Goal: Information Seeking & Learning: Learn about a topic

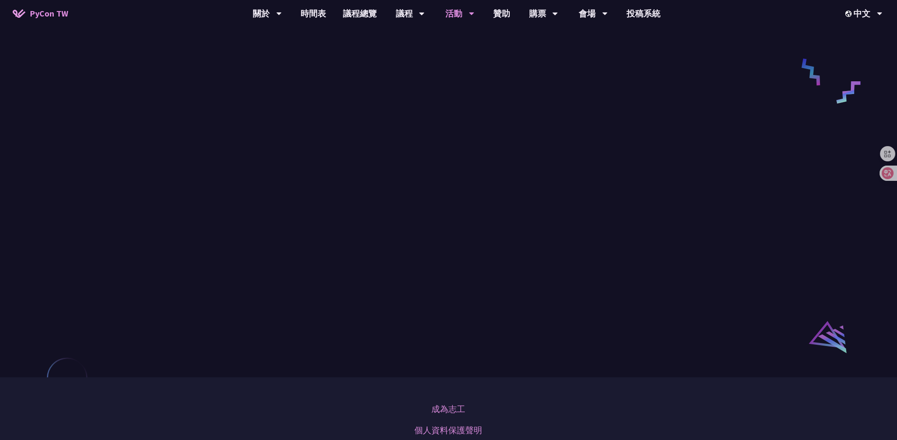
scroll to position [389, 0]
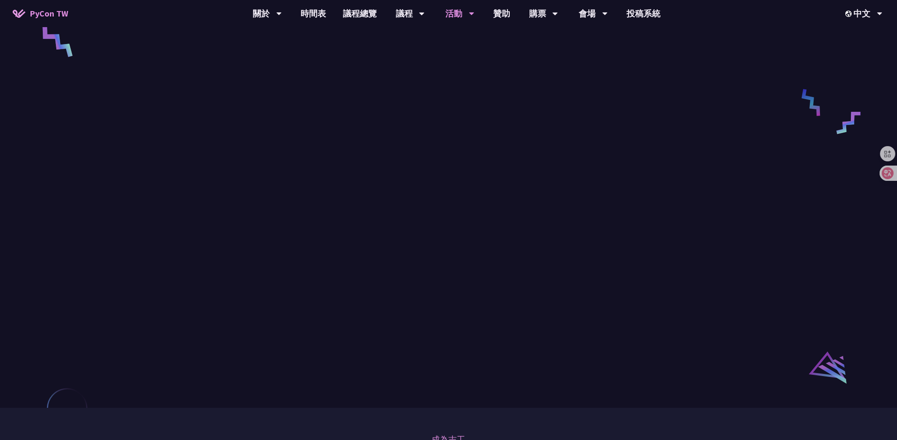
click at [688, 170] on div "衝刺開發 (Sprints) 模式 參加者報名請至 KKTIX 、報名專案主持人請至 Google 表單 。 專案列表可參考 HackMD 。" at bounding box center [448, 9] width 897 height 796
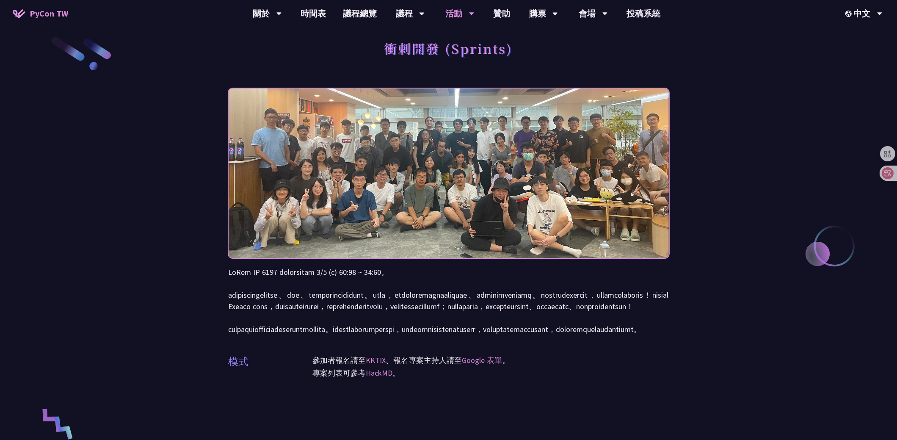
scroll to position [0, 0]
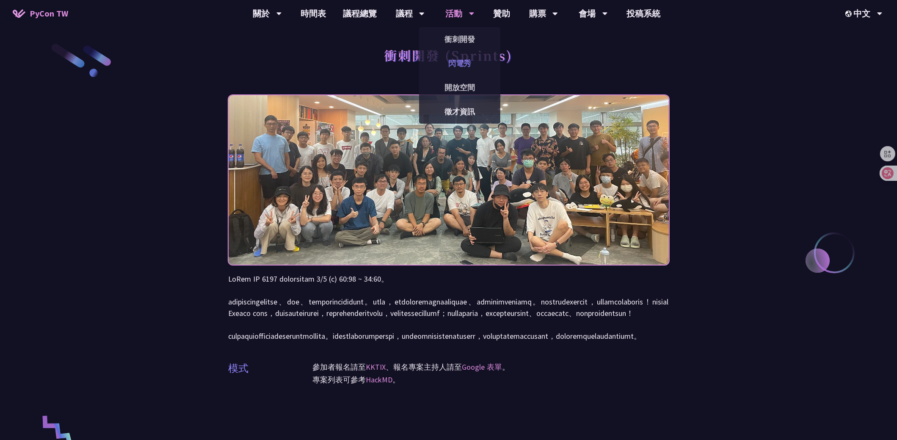
click at [459, 58] on link "閃電秀" at bounding box center [459, 63] width 81 height 20
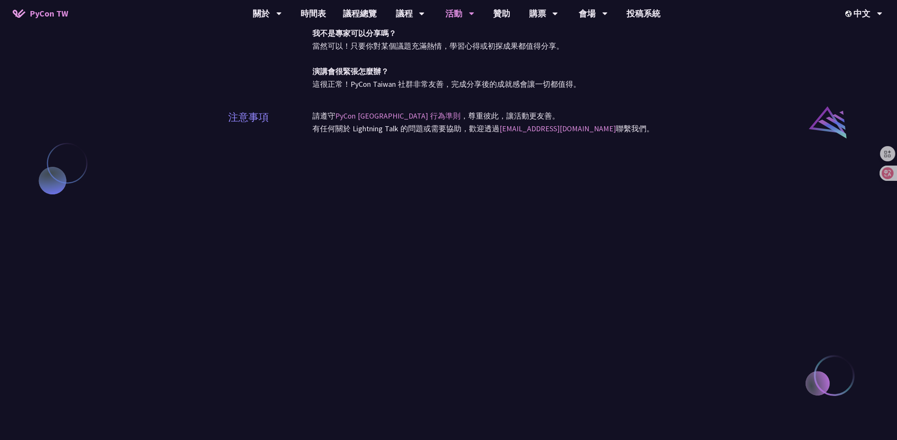
scroll to position [635, 0]
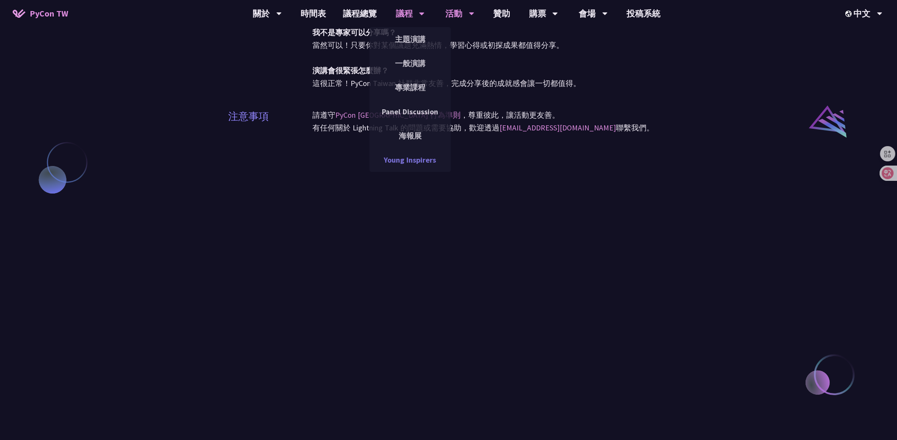
click at [398, 165] on link "Young Inspirers" at bounding box center [409, 160] width 81 height 20
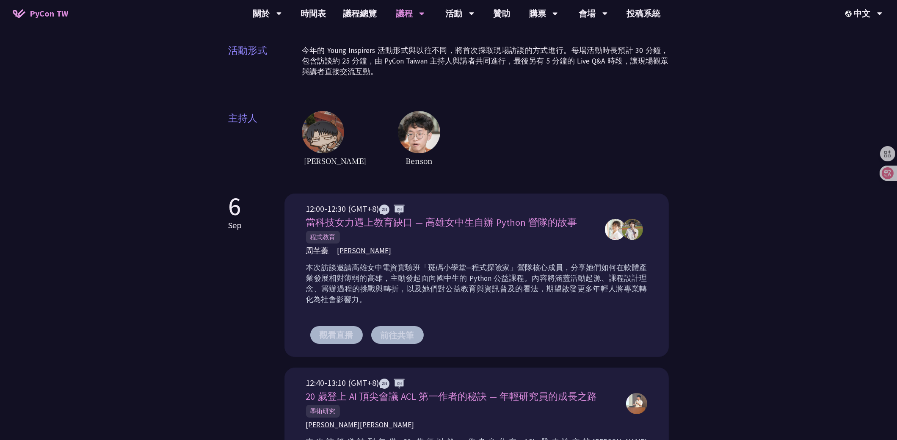
scroll to position [127, 0]
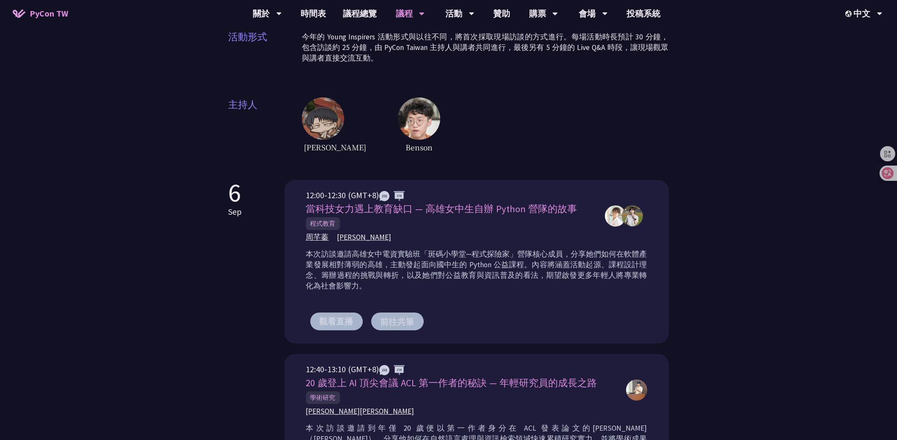
click at [624, 218] on img at bounding box center [632, 215] width 21 height 21
click at [627, 213] on img at bounding box center [632, 215] width 21 height 21
click at [633, 216] on img at bounding box center [632, 215] width 21 height 21
drag, startPoint x: 420, startPoint y: 211, endPoint x: 491, endPoint y: 211, distance: 71.1
click at [491, 211] on span "當科技女力遇上教育缺口 — 高雄女中生自辦 Python 營隊的故事" at bounding box center [441, 209] width 271 height 12
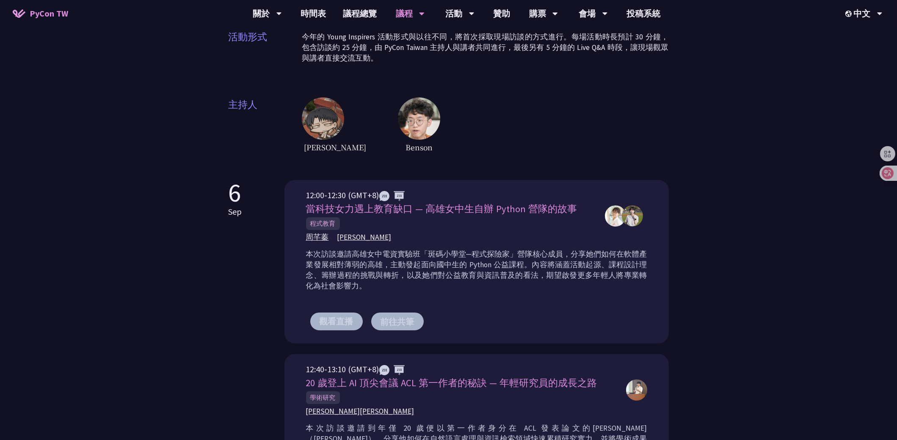
click at [434, 235] on div "[PERSON_NAME] [PERSON_NAME]" at bounding box center [451, 237] width 290 height 11
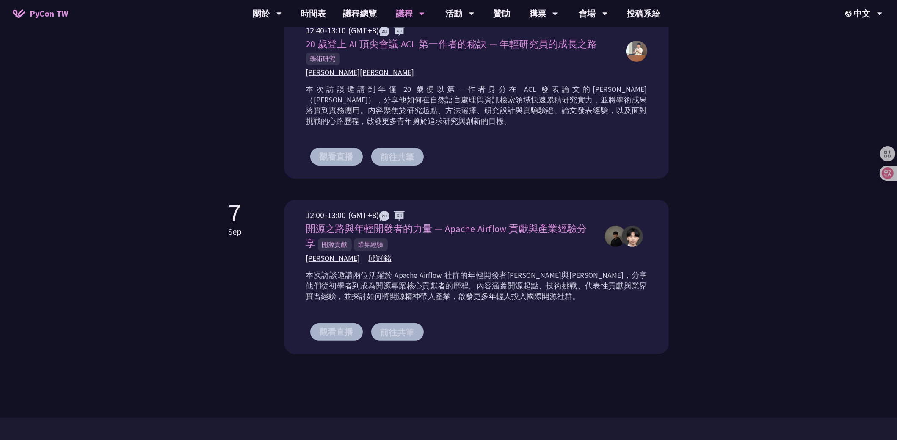
scroll to position [0, 0]
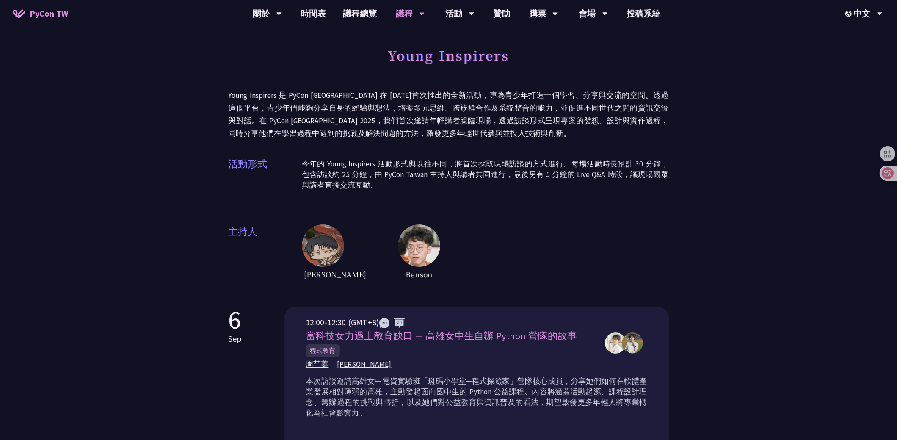
drag, startPoint x: 422, startPoint y: 127, endPoint x: 410, endPoint y: 78, distance: 49.7
click at [317, 246] on img at bounding box center [323, 245] width 42 height 42
click at [591, 34] on link "會場資訊" at bounding box center [592, 39] width 81 height 20
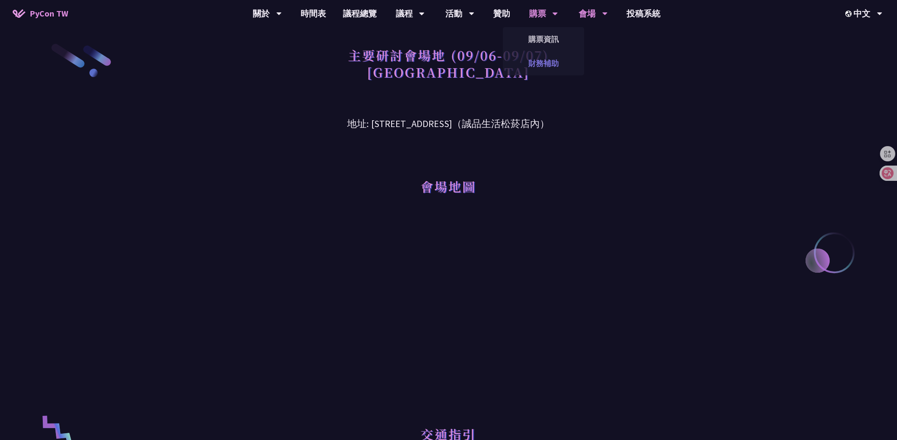
click at [550, 59] on link "財務補助" at bounding box center [543, 63] width 81 height 20
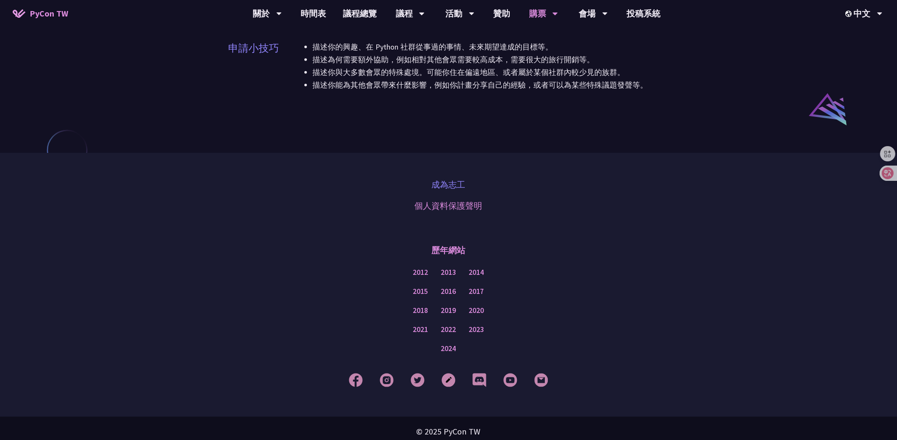
scroll to position [653, 0]
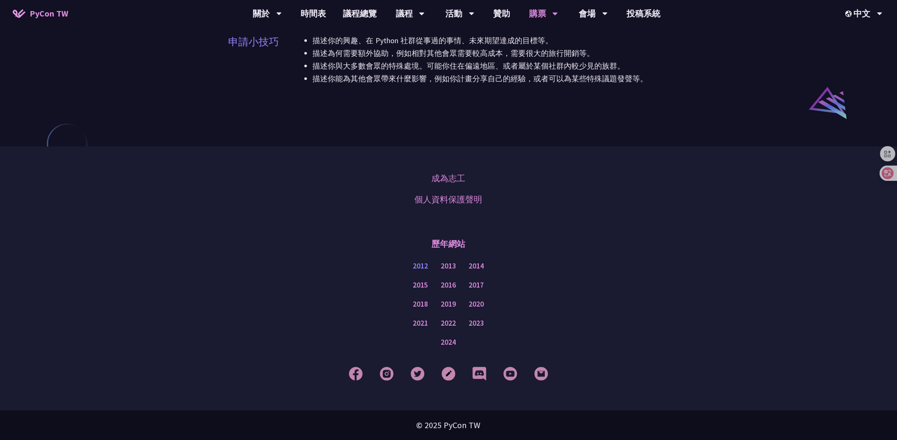
click at [421, 266] on link "2012" at bounding box center [420, 266] width 15 height 11
